Goal: Check status

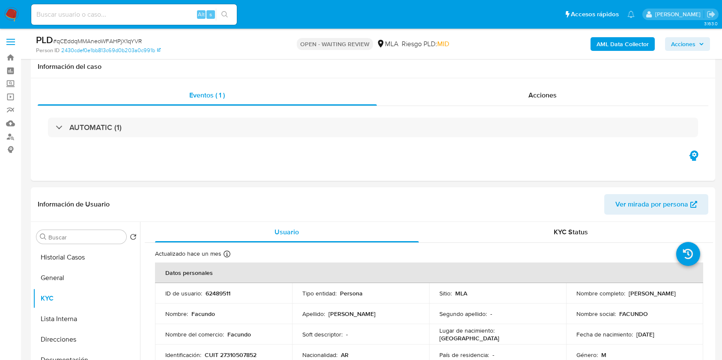
select select "10"
click at [82, 6] on div "Alt s" at bounding box center [133, 14] width 205 height 21
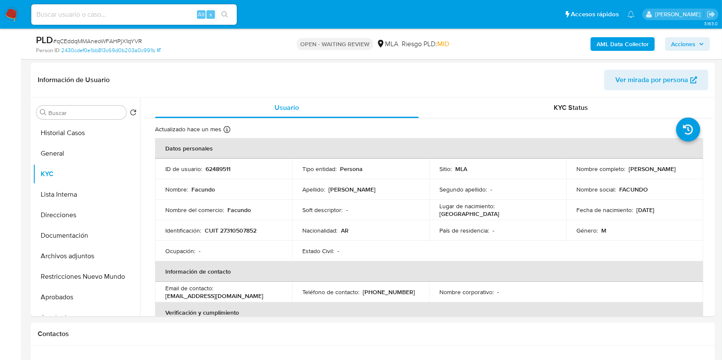
scroll to position [643, 0]
click at [85, 14] on input at bounding box center [133, 14] width 205 height 11
paste input "1447245100"
type input "1447245100"
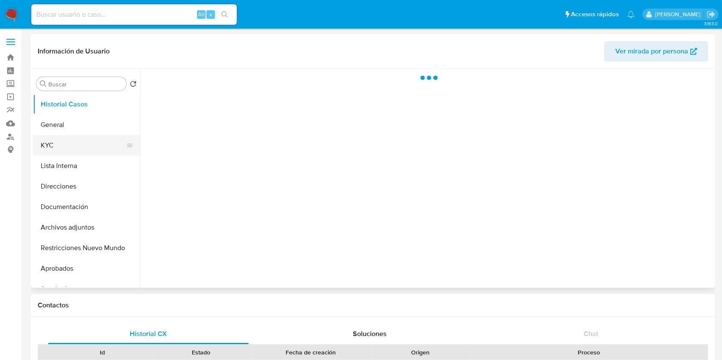
select select "10"
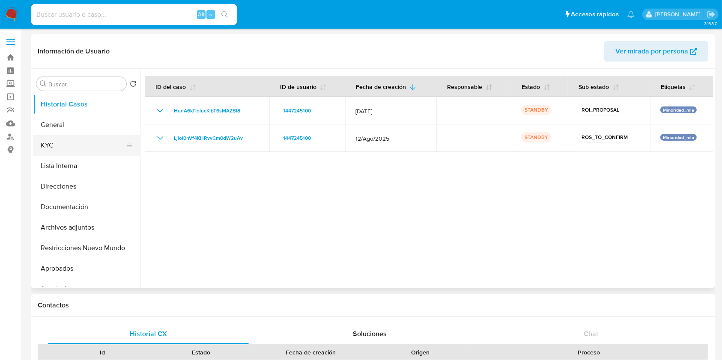
click at [60, 150] on button "KYC" at bounding box center [83, 145] width 100 height 21
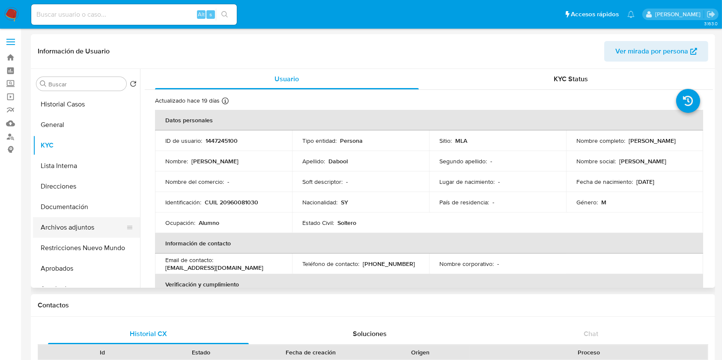
click at [68, 234] on button "Archivos adjuntos" at bounding box center [83, 227] width 100 height 21
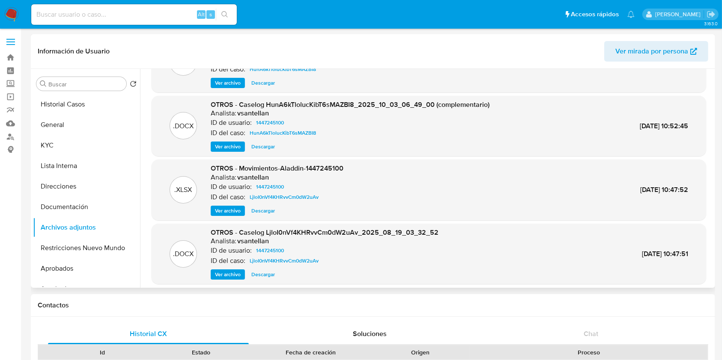
scroll to position [72, 0]
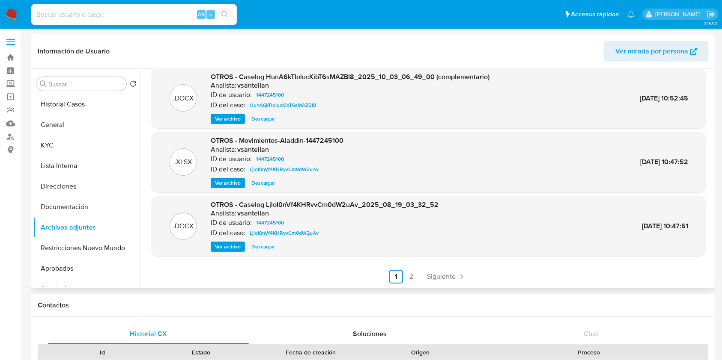
click at [262, 249] on span "Descargar" at bounding box center [263, 247] width 24 height 9
click at [91, 208] on button "Documentación" at bounding box center [83, 207] width 100 height 21
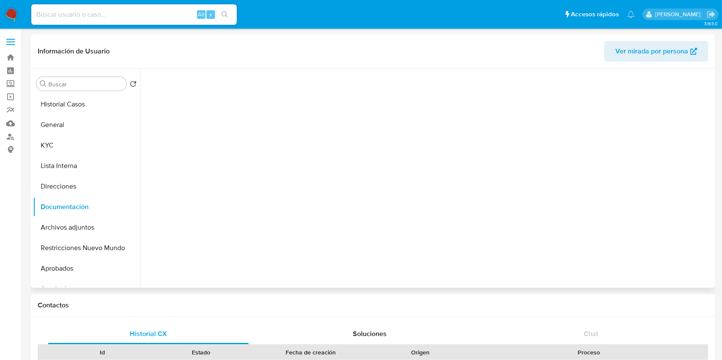
scroll to position [0, 0]
click at [206, 147] on ul "Usuario Prueba de vida Identificación" at bounding box center [216, 203] width 142 height 247
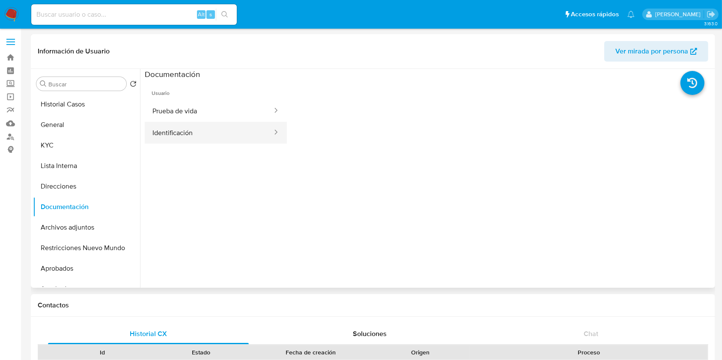
click at [208, 136] on button "Identificación" at bounding box center [209, 133] width 128 height 22
